Goal: Task Accomplishment & Management: Manage account settings

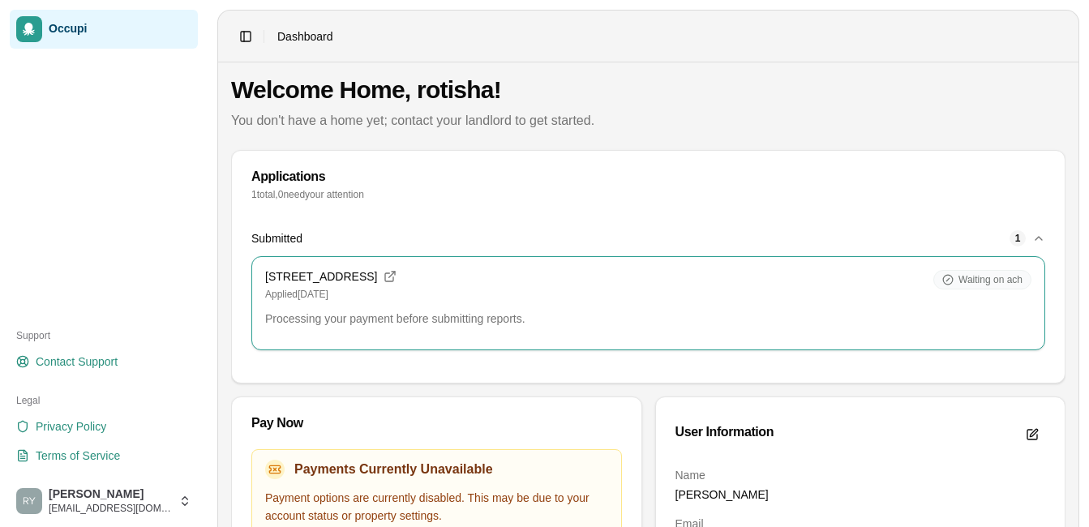
click at [183, 507] on html "Occupi Support Contact Support Legal Privacy Policy Terms of Service [PERSON_NA…" at bounding box center [544, 263] width 1089 height 527
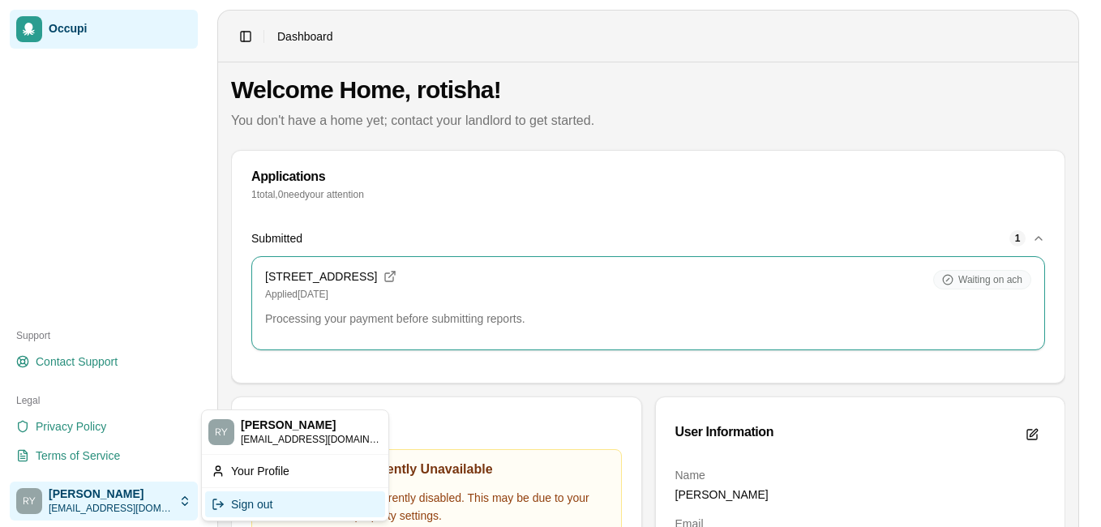
click at [248, 510] on div "Sign out" at bounding box center [295, 504] width 180 height 26
